Goal: Task Accomplishment & Management: Use online tool/utility

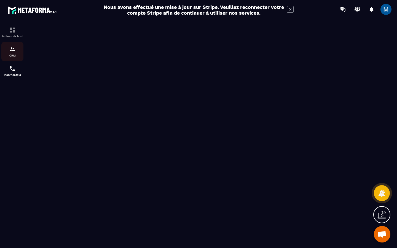
click at [11, 53] on div "CRM" at bounding box center [12, 51] width 22 height 11
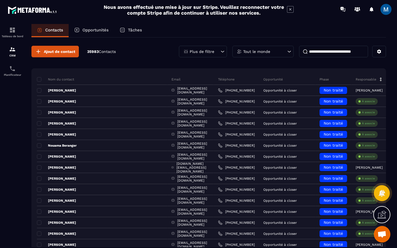
click at [96, 28] on p "Opportunités" at bounding box center [95, 30] width 26 height 5
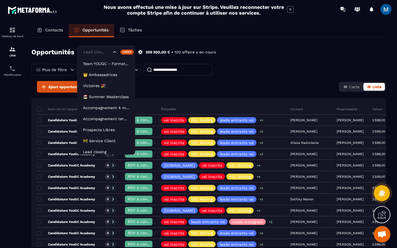
click at [115, 53] on icon "Search for option" at bounding box center [115, 52] width 6 height 6
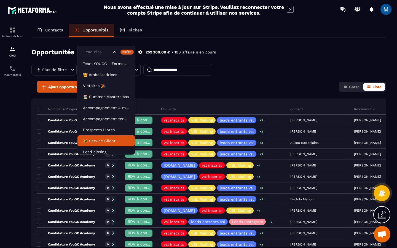
scroll to position [3, 0]
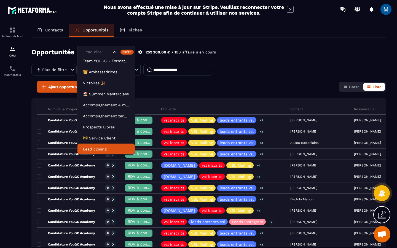
click at [101, 149] on p "Lead closing" at bounding box center [106, 149] width 46 height 6
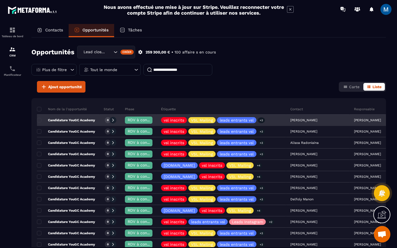
click at [95, 123] on div "Candidature YouGC Academy" at bounding box center [68, 120] width 63 height 11
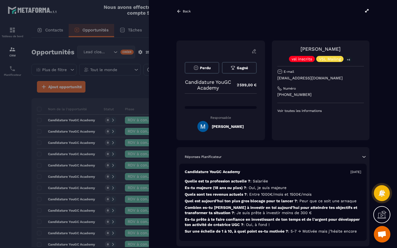
click at [366, 11] on icon at bounding box center [366, 10] width 5 height 5
